Goal: Find specific page/section: Find specific page/section

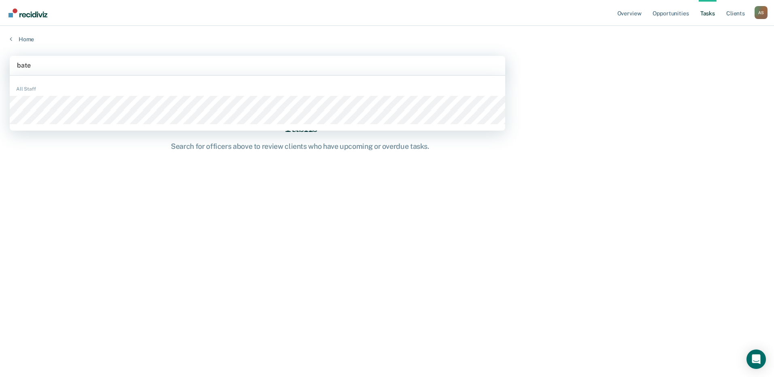
type input "[PERSON_NAME]"
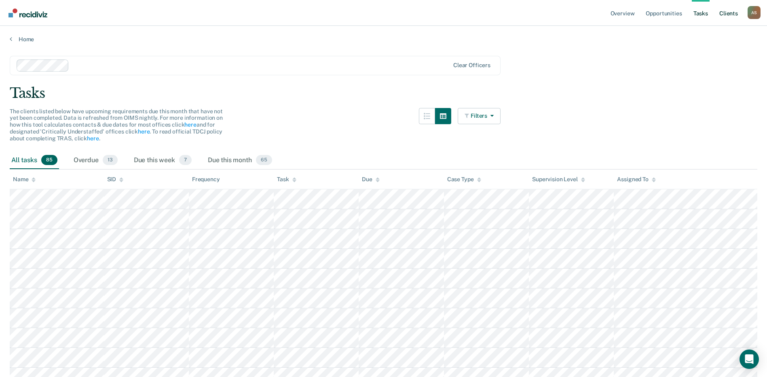
click at [725, 17] on link "Client s" at bounding box center [729, 13] width 22 height 26
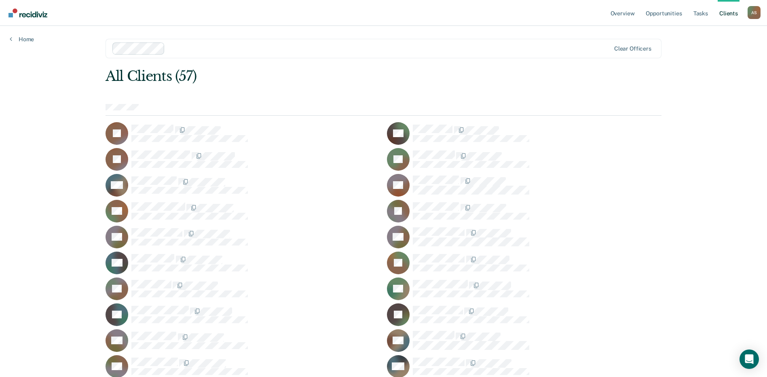
click at [602, 200] on div "JB" at bounding box center [524, 211] width 275 height 23
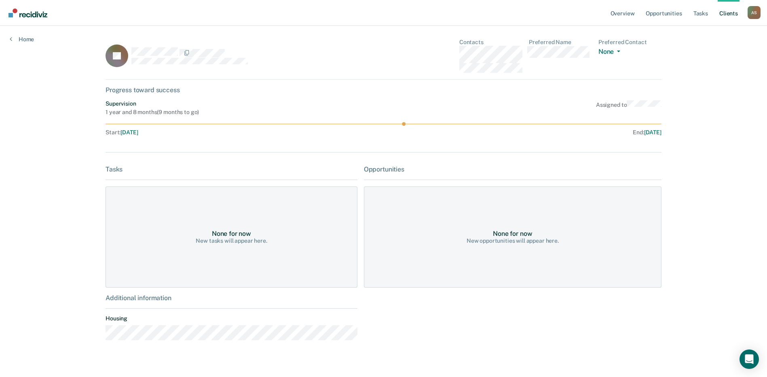
click at [733, 14] on link "Client s" at bounding box center [729, 13] width 22 height 26
